Goal: Task Accomplishment & Management: Manage account settings

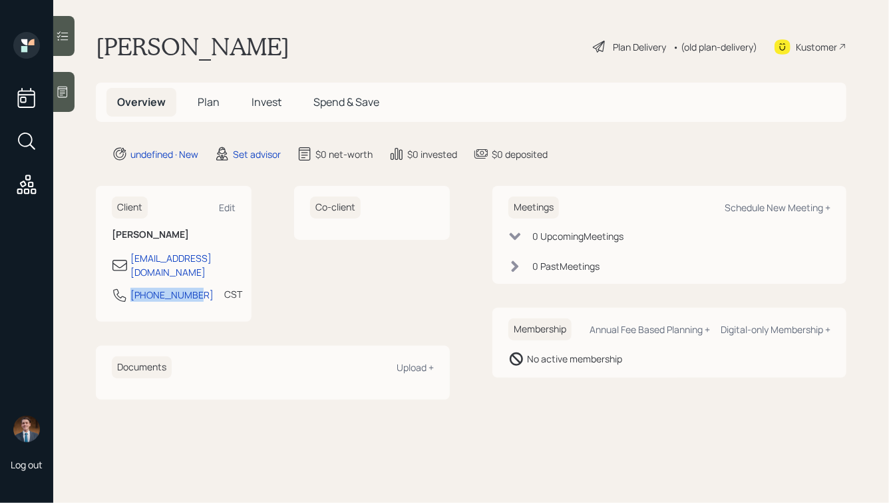
drag, startPoint x: 192, startPoint y: 281, endPoint x: 99, endPoint y: 276, distance: 94.0
click at [99, 276] on div "Client Edit [PERSON_NAME] [EMAIL_ADDRESS][DOMAIN_NAME] [PHONE_NUMBER] CST Curre…" at bounding box center [174, 254] width 156 height 136
copy div "[PHONE_NUMBER]"
click at [758, 206] on div "Schedule New Meeting +" at bounding box center [778, 207] width 106 height 13
select select "round-[PERSON_NAME]"
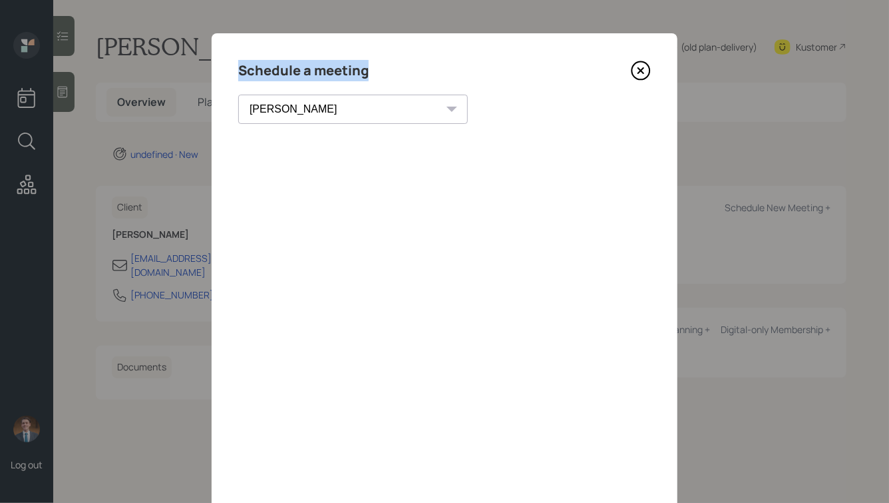
drag, startPoint x: 372, startPoint y: 71, endPoint x: 198, endPoint y: 67, distance: 173.8
click at [198, 67] on div "Schedule a meeting [PERSON_NAME] [PERSON_NAME] [PERSON_NAME] [PERSON_NAME] [PER…" at bounding box center [444, 251] width 889 height 503
click at [304, 65] on h4 "Schedule a meeting" at bounding box center [303, 70] width 130 height 21
click at [641, 71] on icon at bounding box center [640, 70] width 5 height 5
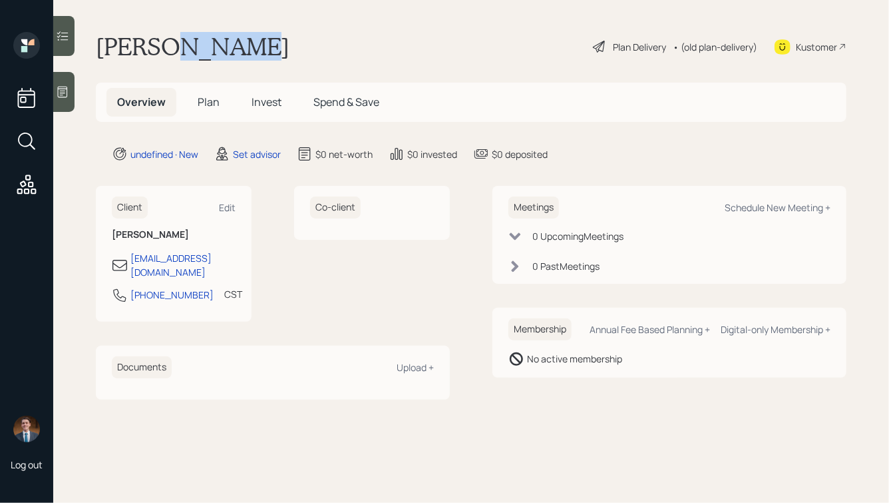
drag, startPoint x: 262, startPoint y: 52, endPoint x: 158, endPoint y: 34, distance: 105.4
click at [158, 34] on div "[PERSON_NAME] Plan Delivery • (old plan-delivery) Kustomer" at bounding box center [471, 46] width 751 height 29
click at [154, 34] on h1 "[PERSON_NAME]" at bounding box center [193, 46] width 194 height 29
